Goal: Check status: Check status

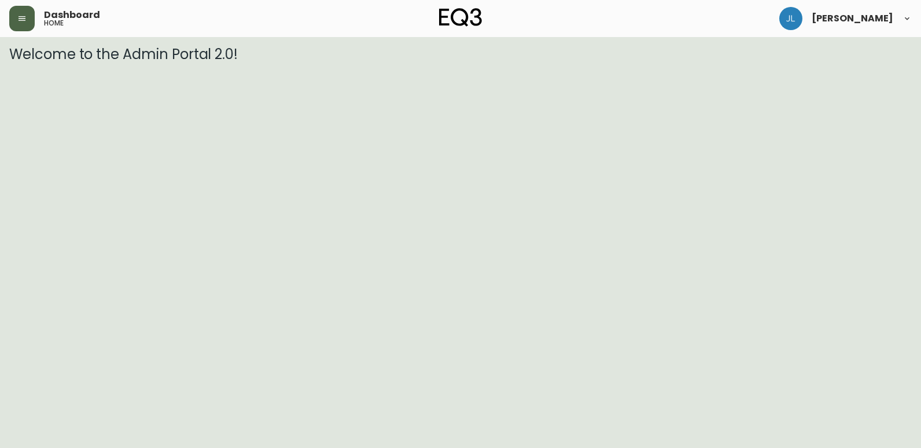
click at [22, 16] on icon "button" at bounding box center [21, 18] width 9 height 9
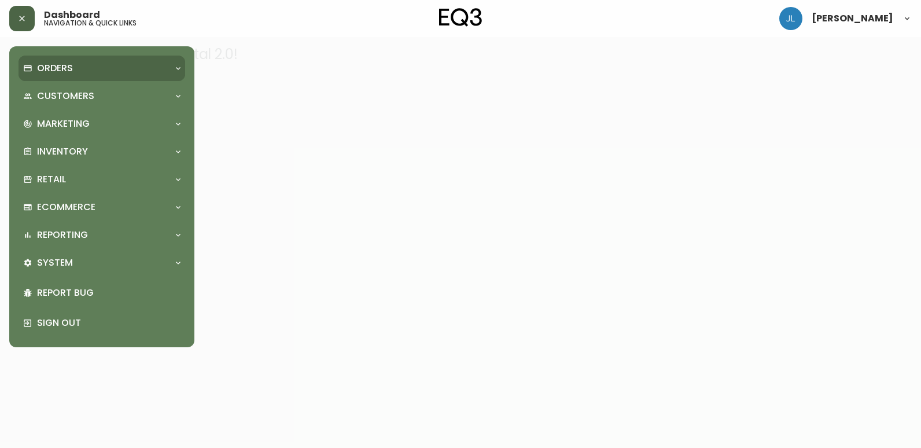
click at [102, 75] on div "Orders" at bounding box center [102, 68] width 167 height 25
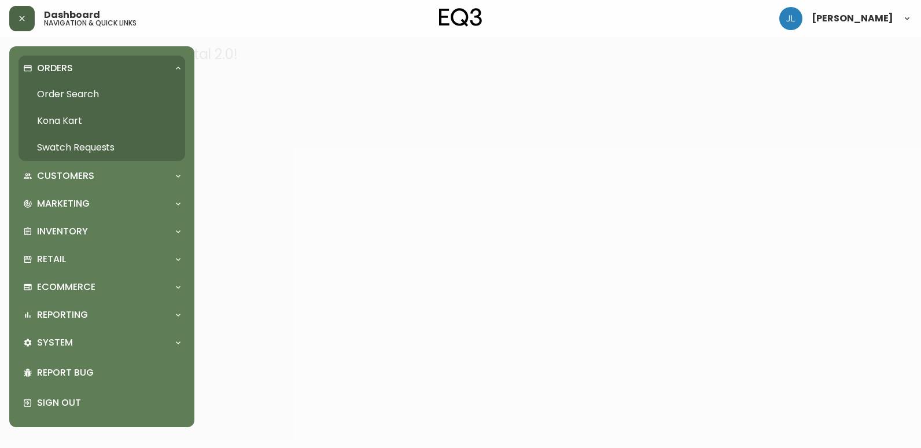
click at [111, 98] on link "Order Search" at bounding box center [102, 94] width 167 height 27
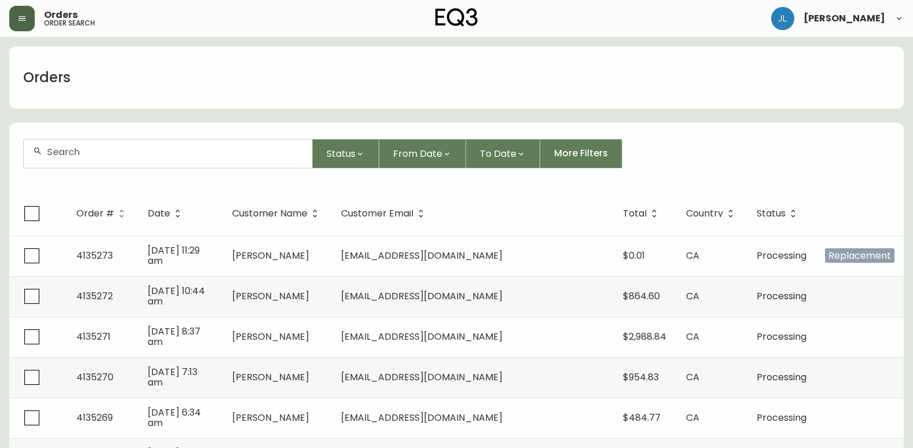
click at [142, 157] on div at bounding box center [168, 153] width 288 height 28
type input "9178859222"
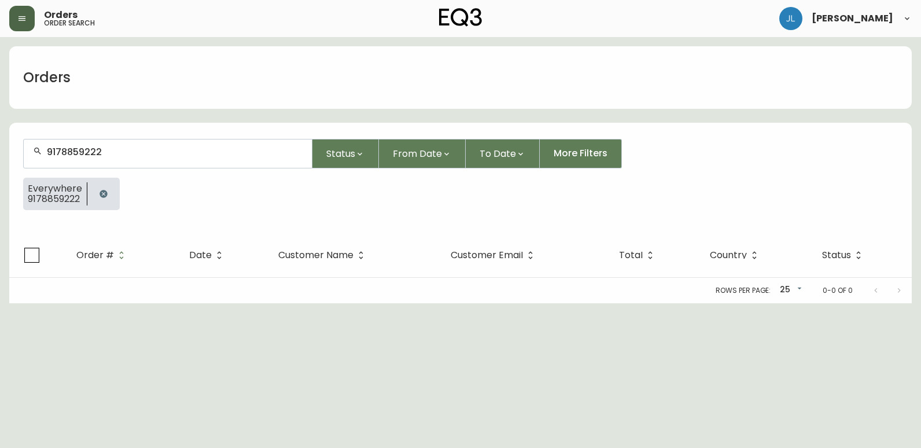
click at [102, 189] on icon "button" at bounding box center [103, 193] width 9 height 9
